Goal: Information Seeking & Learning: Learn about a topic

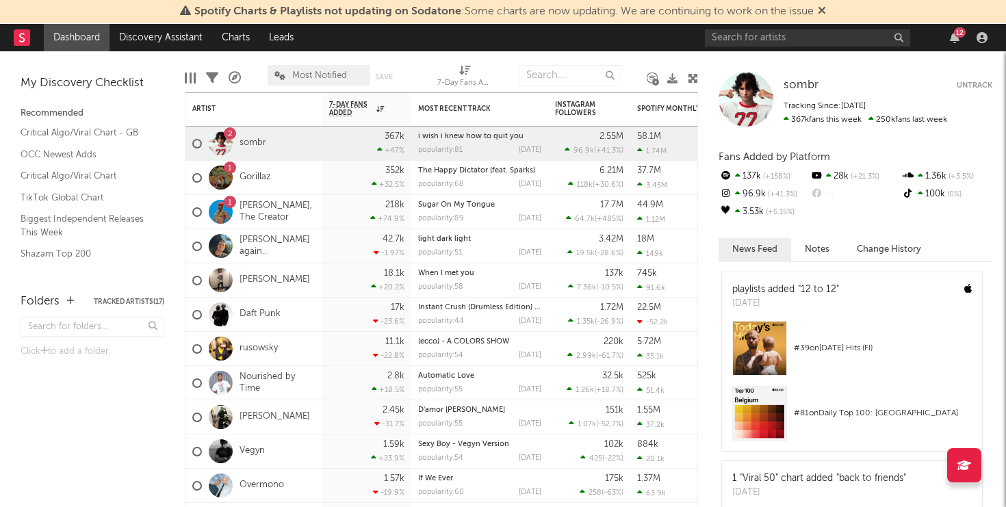
click at [826, 10] on icon at bounding box center [822, 10] width 8 height 11
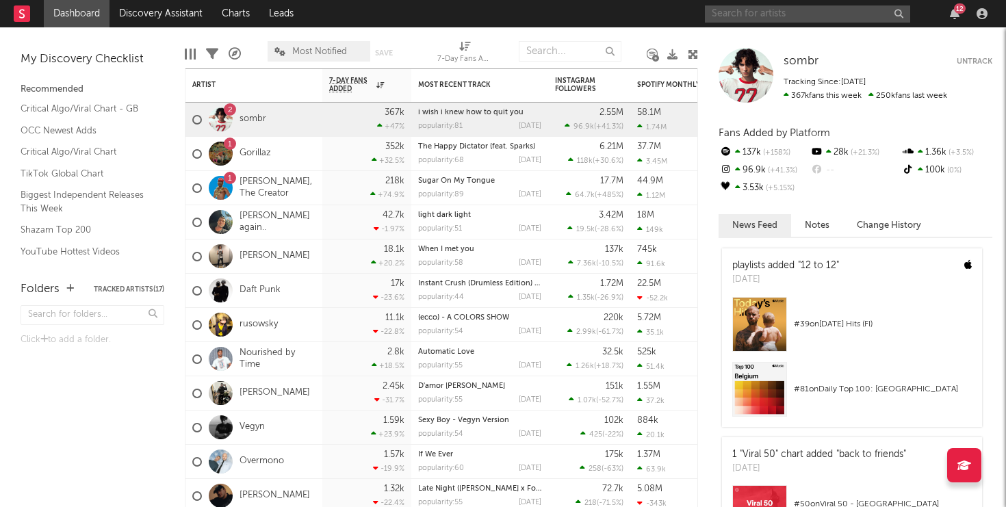
click at [742, 17] on input "text" at bounding box center [807, 13] width 205 height 17
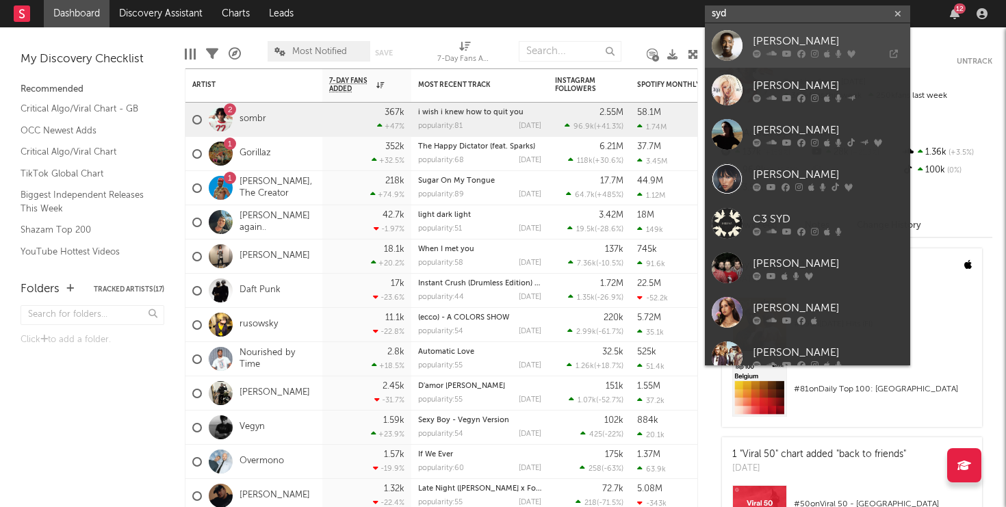
type input "syd"
click at [784, 42] on div "[PERSON_NAME]" at bounding box center [828, 41] width 151 height 16
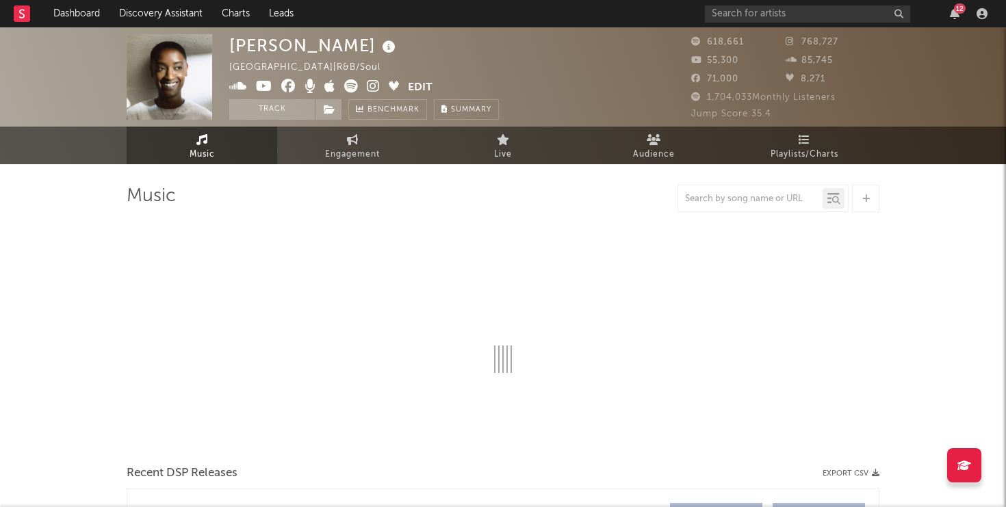
select select "6m"
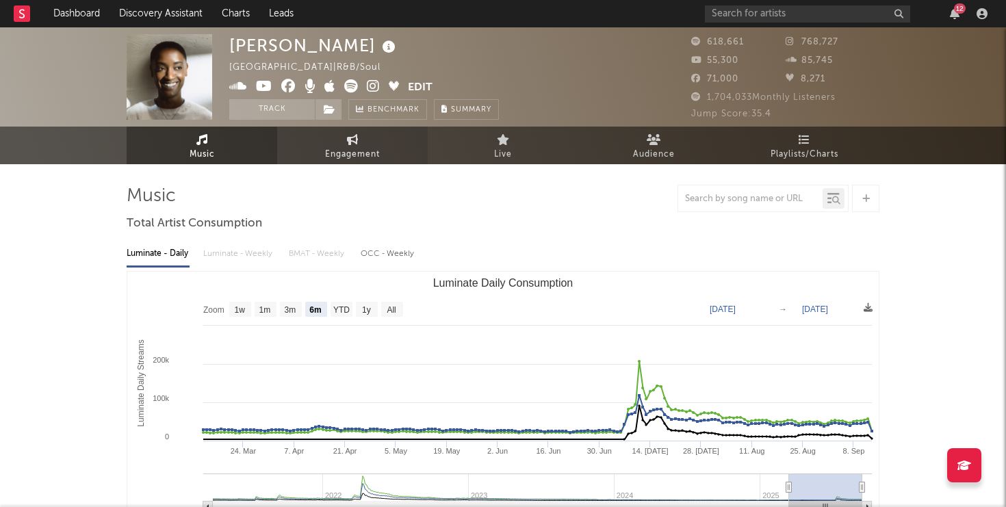
click at [336, 134] on link "Engagement" at bounding box center [352, 146] width 151 height 38
select select "1w"
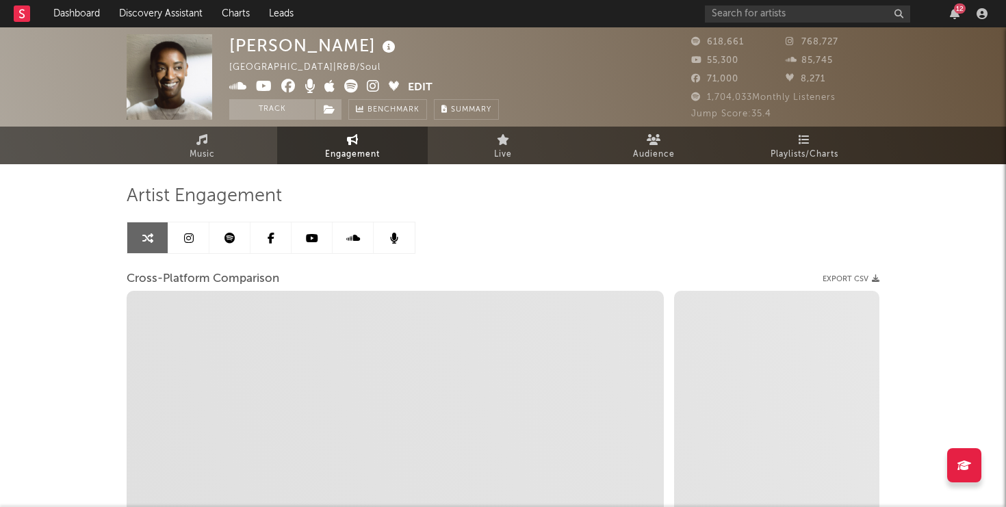
click at [194, 239] on link at bounding box center [188, 237] width 41 height 31
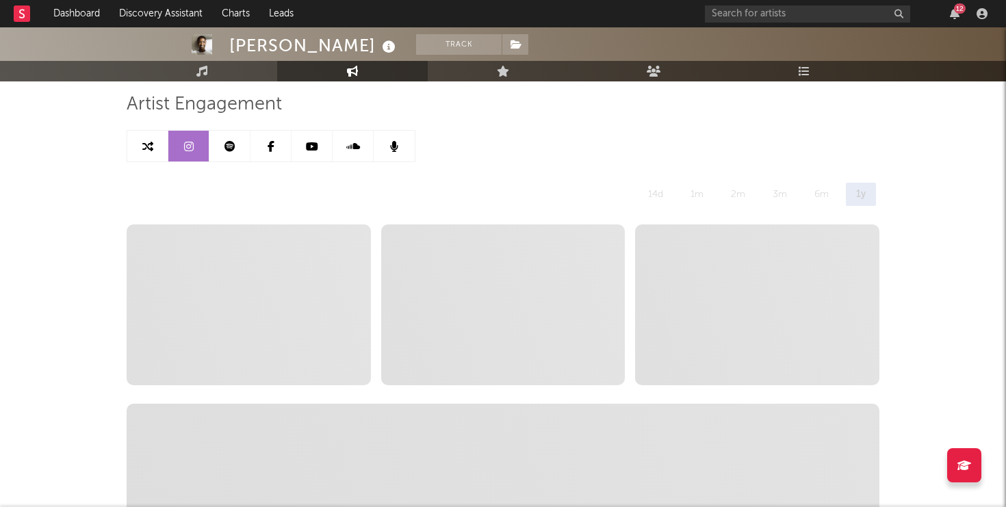
scroll to position [117, 0]
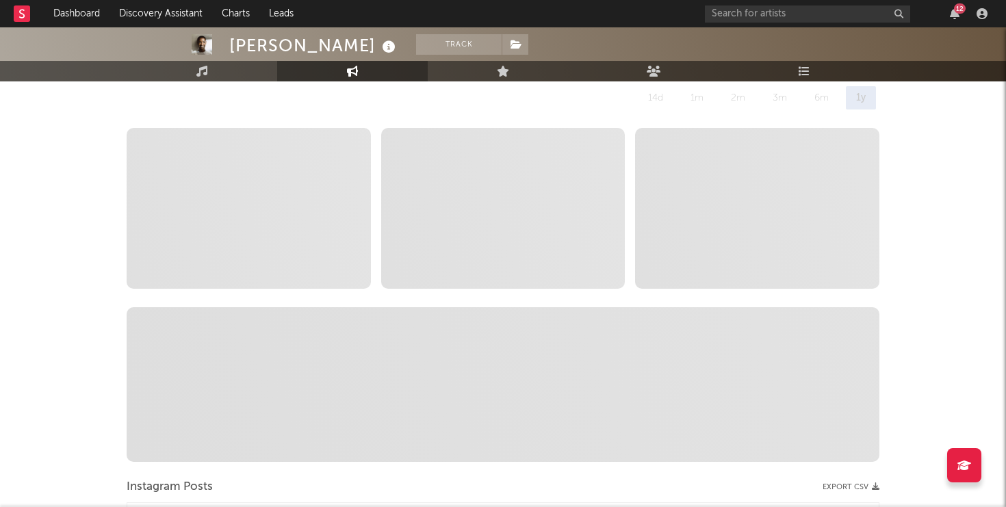
select select "6m"
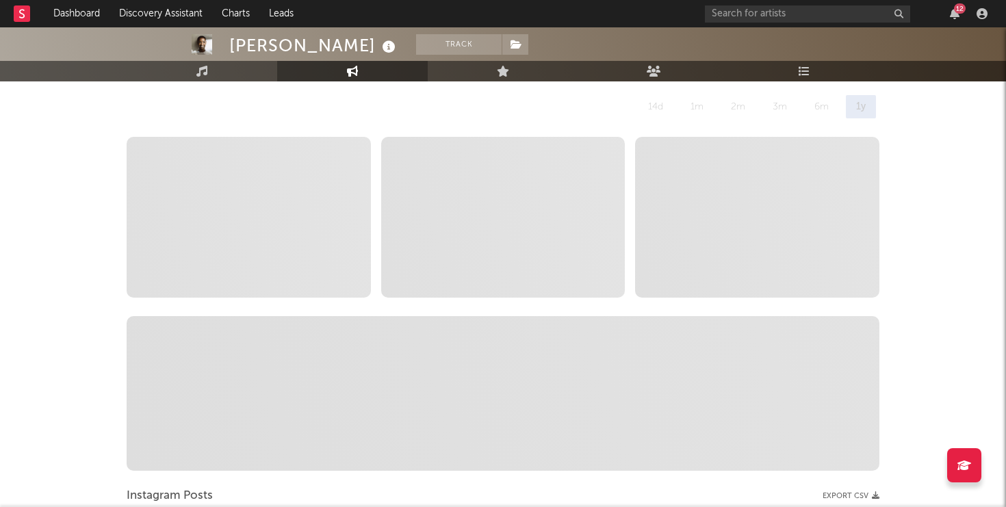
scroll to position [178, 0]
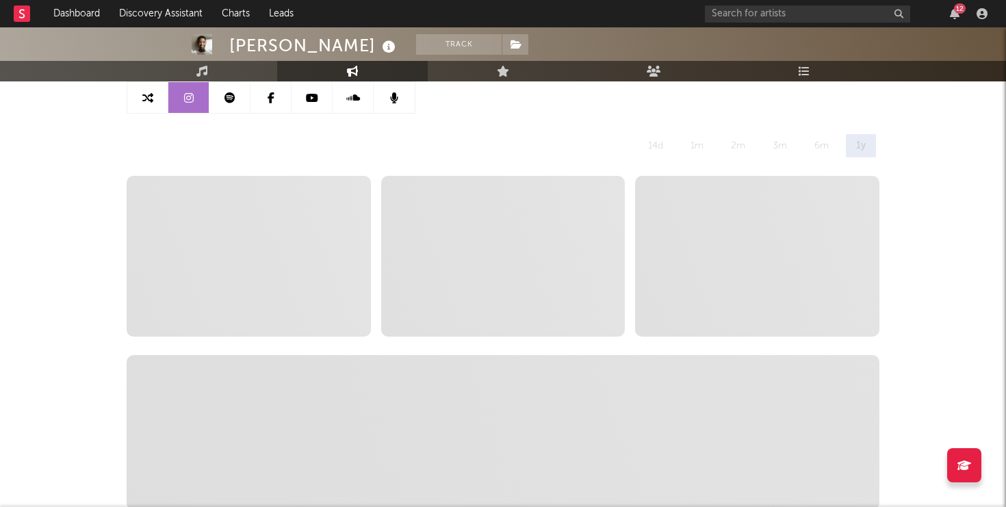
click at [819, 140] on div "6m" at bounding box center [821, 145] width 35 height 23
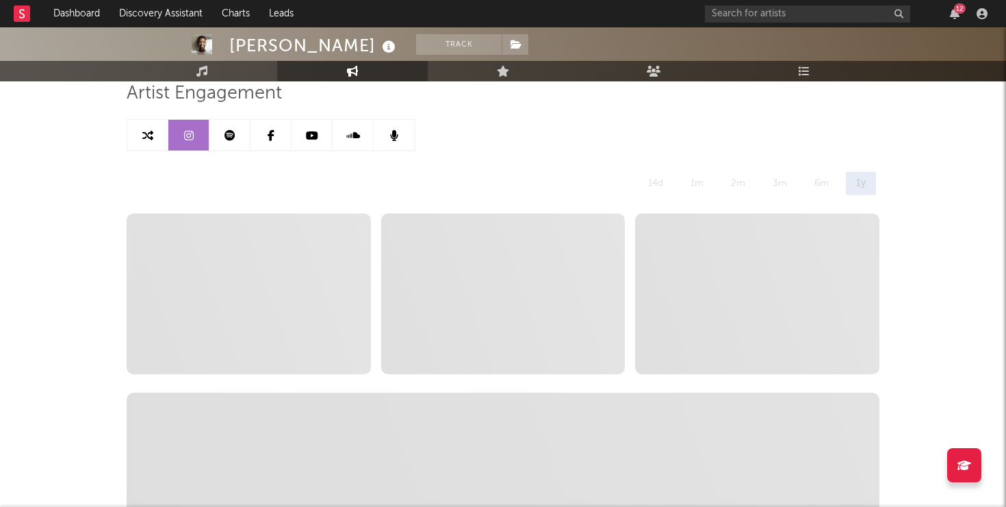
scroll to position [14, 0]
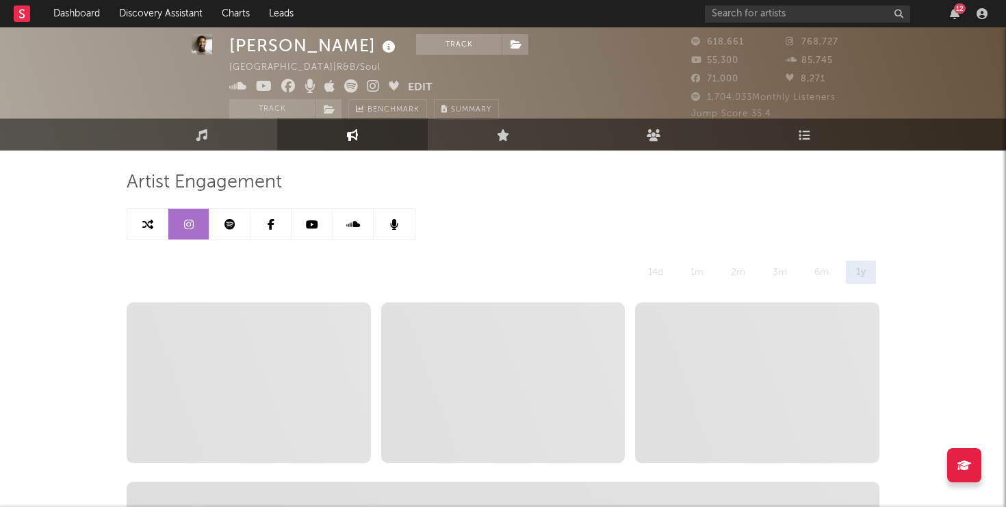
click at [313, 231] on link at bounding box center [312, 224] width 41 height 31
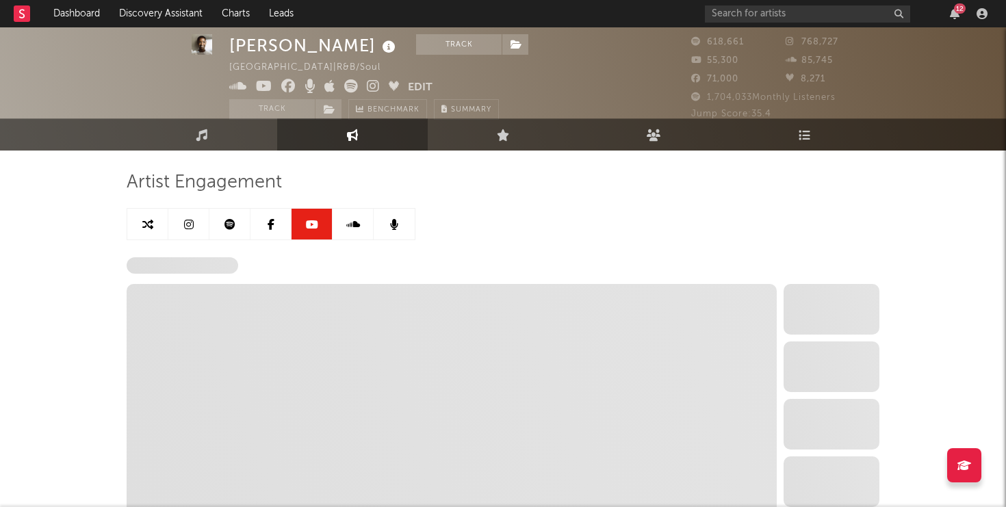
select select "6m"
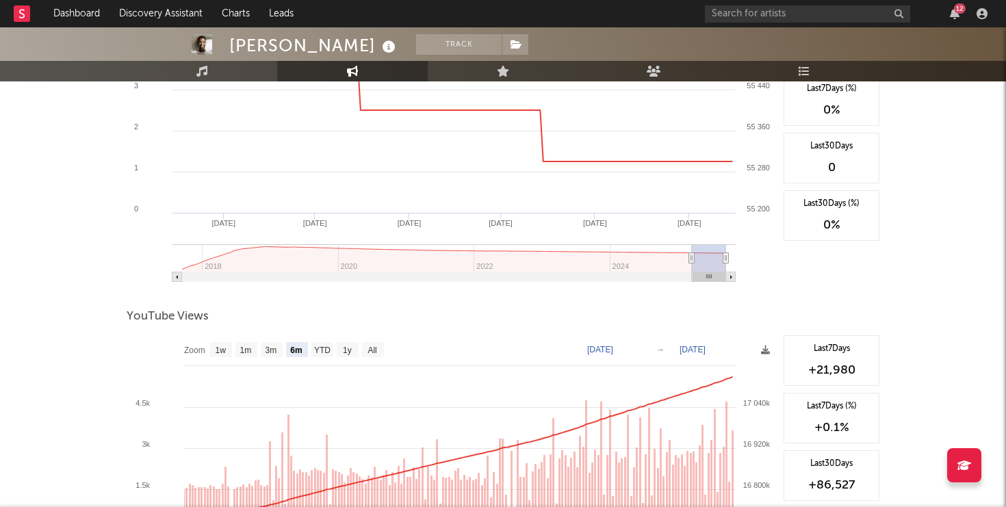
scroll to position [478, 0]
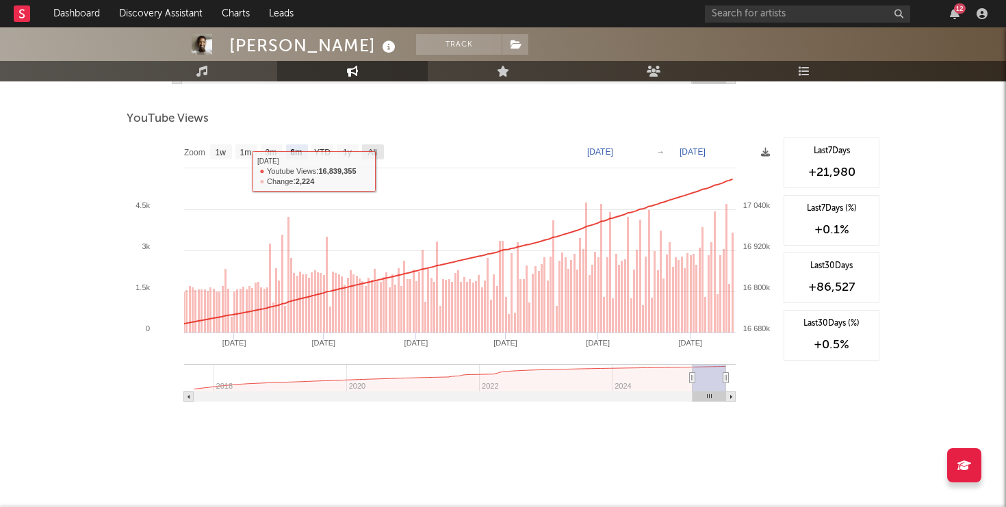
click at [377, 157] on rect at bounding box center [373, 151] width 22 height 15
select select "All"
type input "2017-09-01"
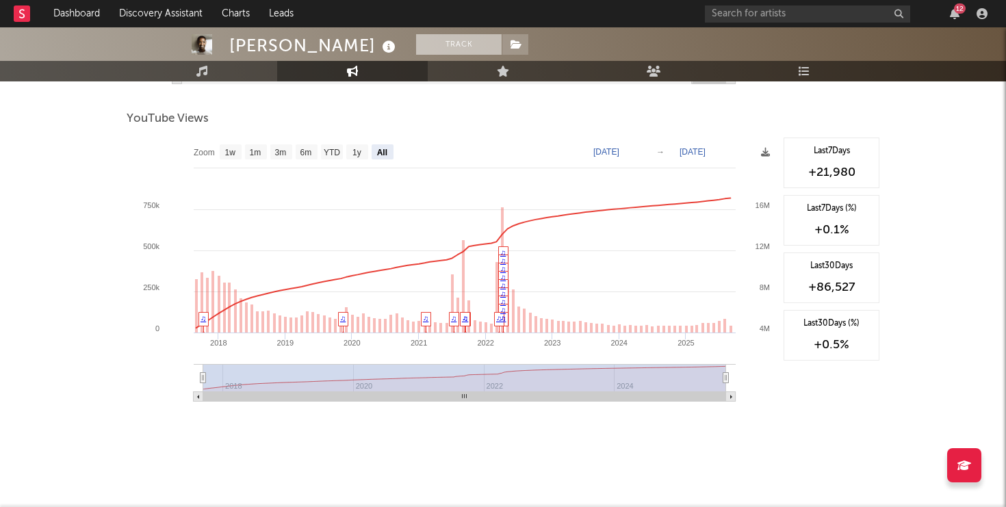
click at [416, 40] on button "Track" at bounding box center [459, 44] width 86 height 21
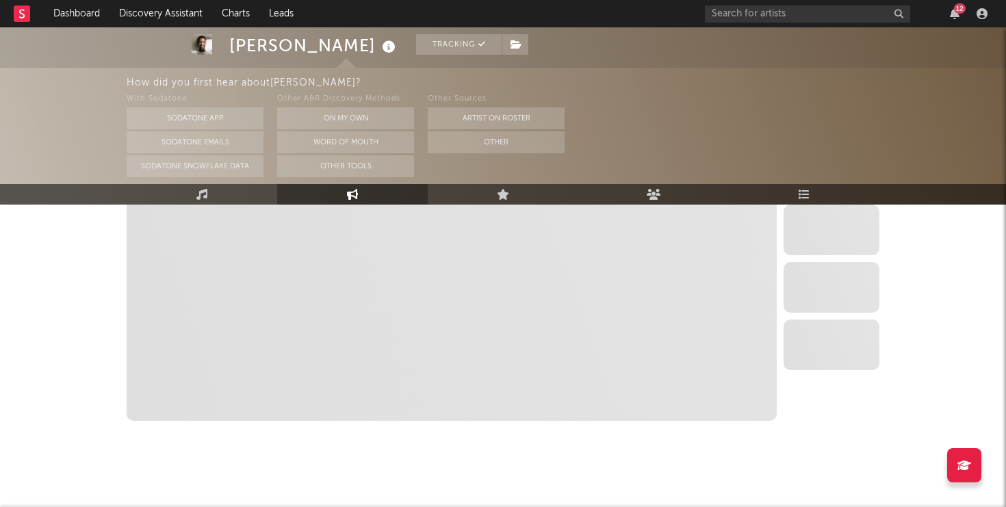
scroll to position [601, 0]
